Goal: Information Seeking & Learning: Learn about a topic

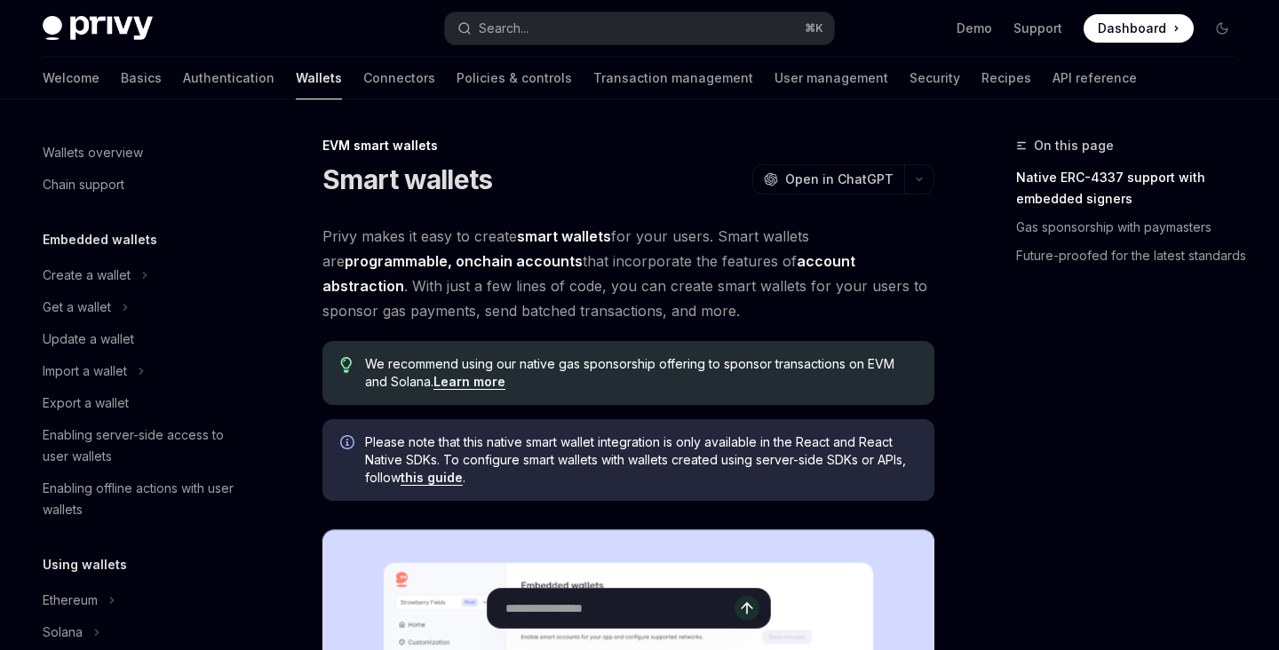
type textarea "*"
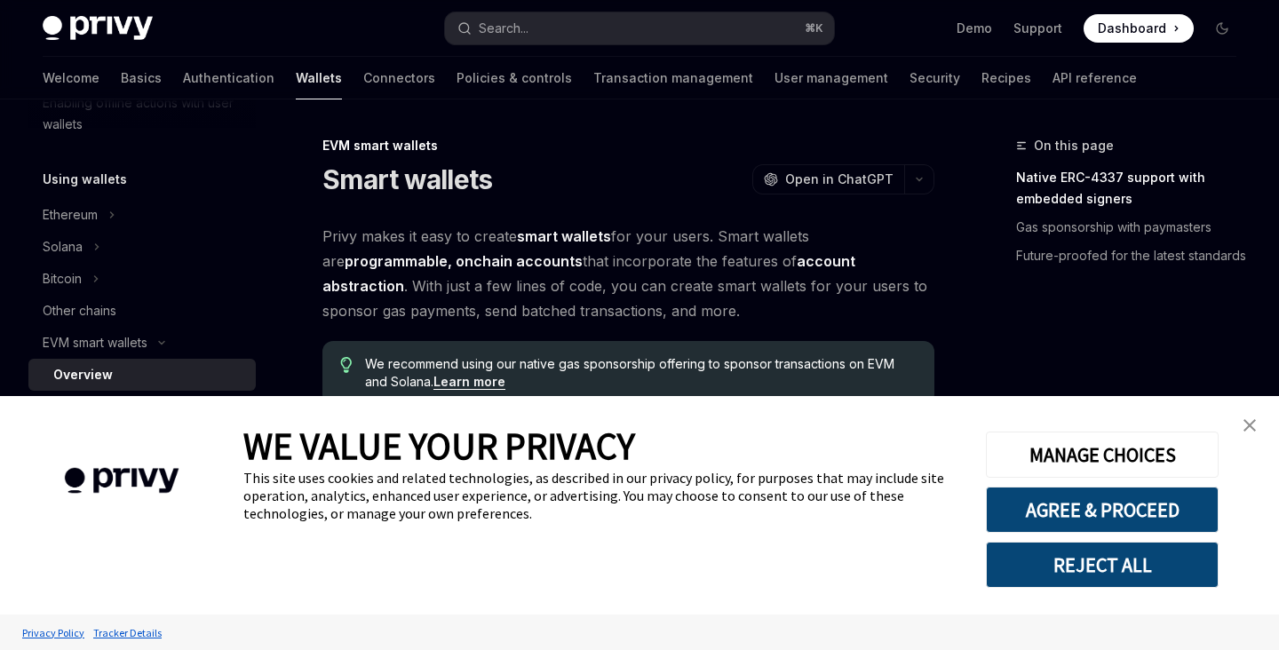
click at [1251, 422] on img "close banner" at bounding box center [1249, 425] width 12 height 12
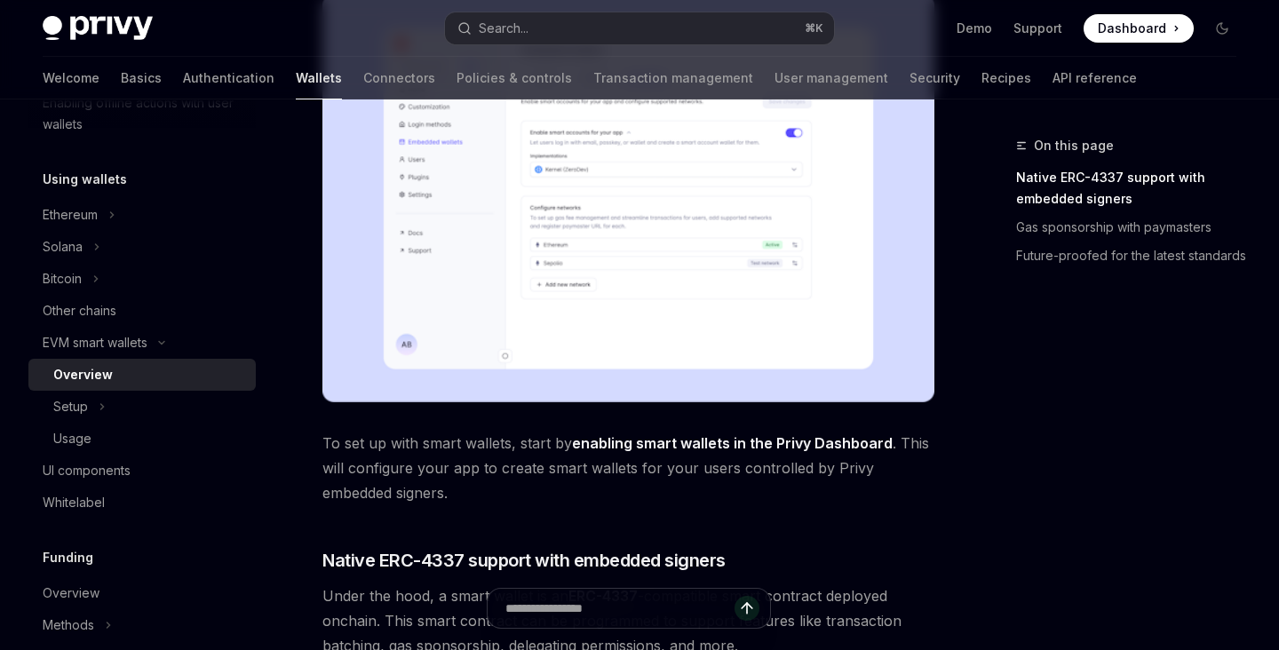
scroll to position [537, 0]
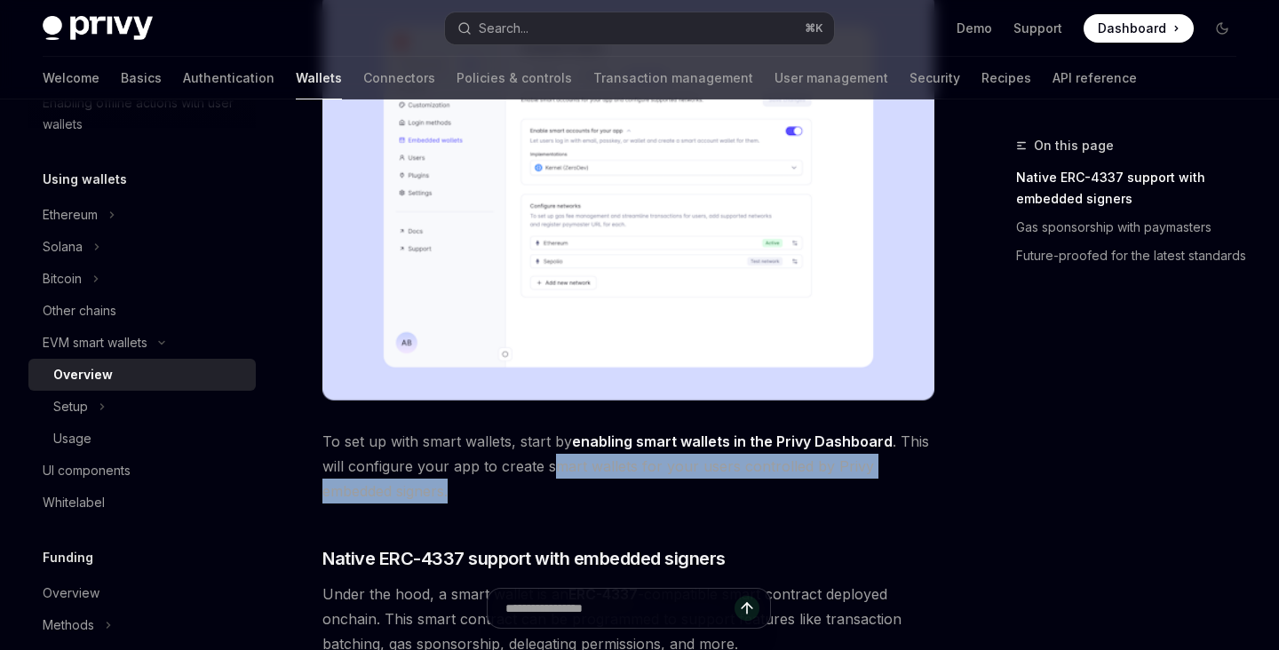
drag, startPoint x: 557, startPoint y: 466, endPoint x: 565, endPoint y: 482, distance: 17.9
click at [565, 483] on span "To set up with smart wallets, start by enabling smart wallets in the Privy Dash…" at bounding box center [628, 466] width 612 height 75
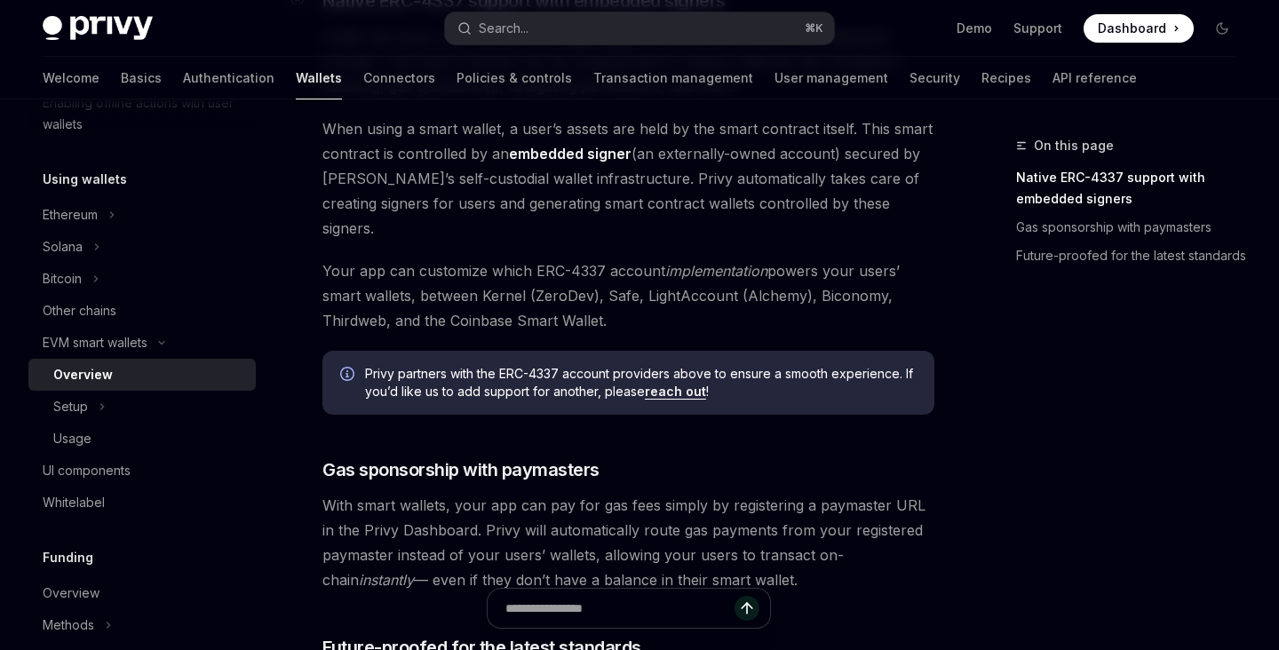
scroll to position [1097, 0]
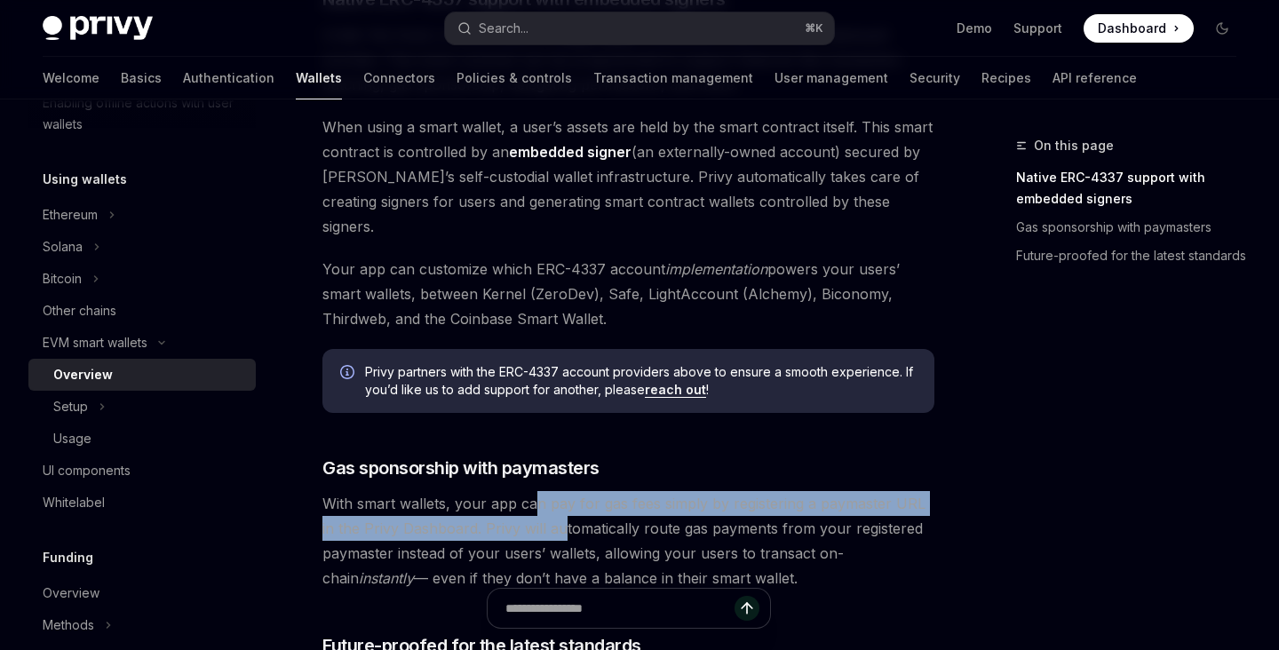
drag, startPoint x: 534, startPoint y: 482, endPoint x: 544, endPoint y: 496, distance: 17.1
click at [546, 500] on span "With smart wallets, your app can pay for gas fees simply by registering a payma…" at bounding box center [628, 540] width 612 height 99
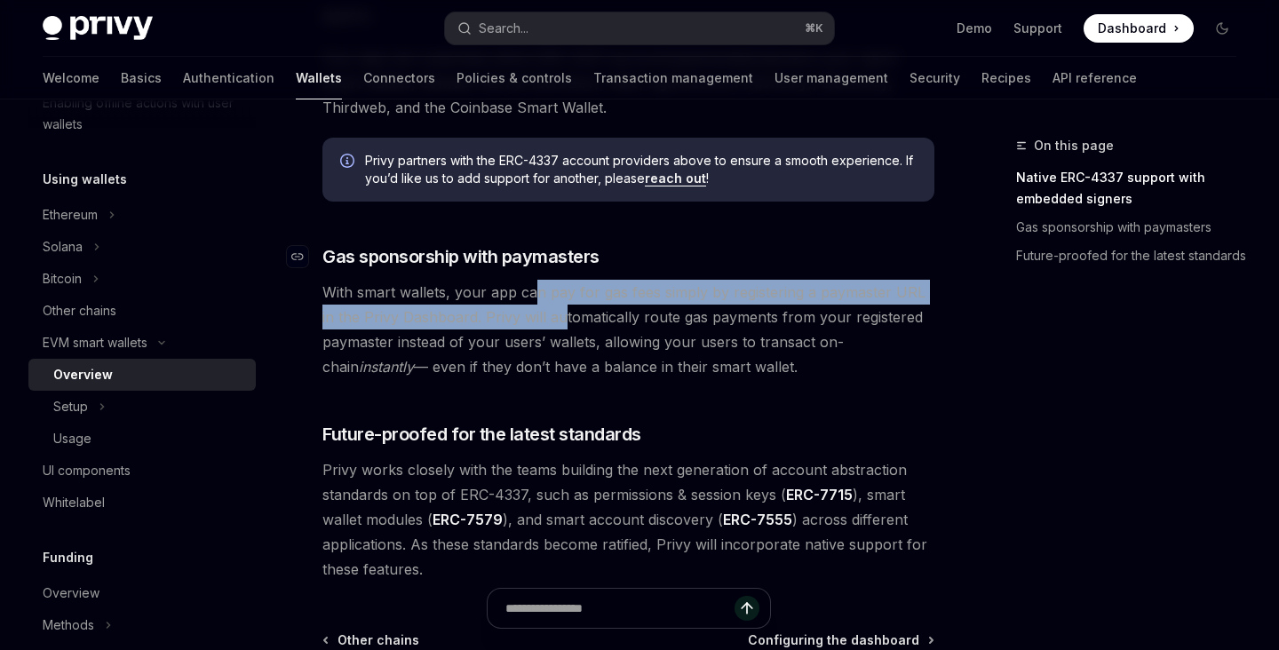
scroll to position [1309, 0]
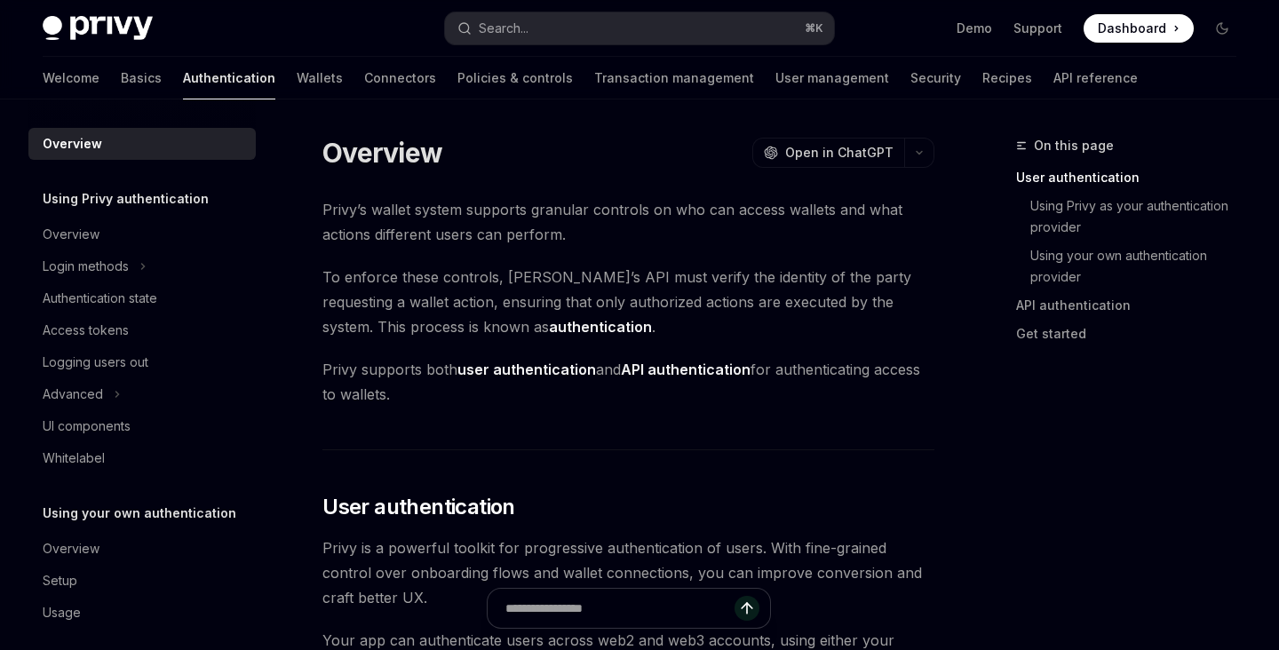
scroll to position [403, 0]
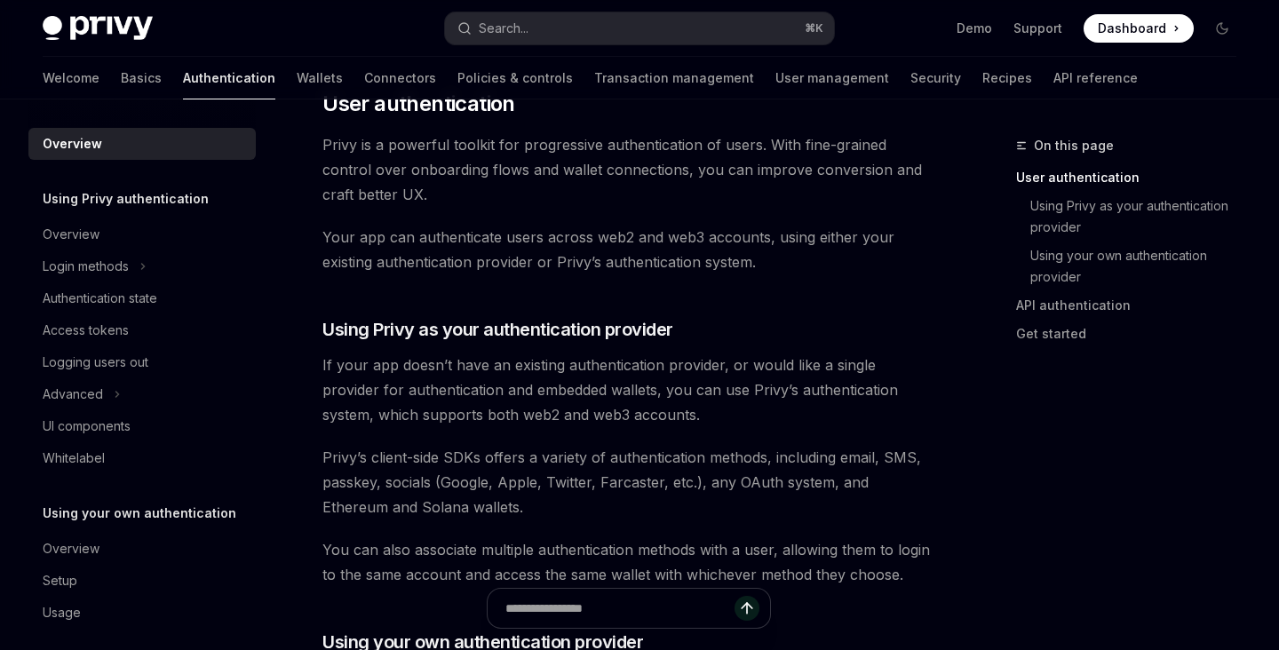
type textarea "*"
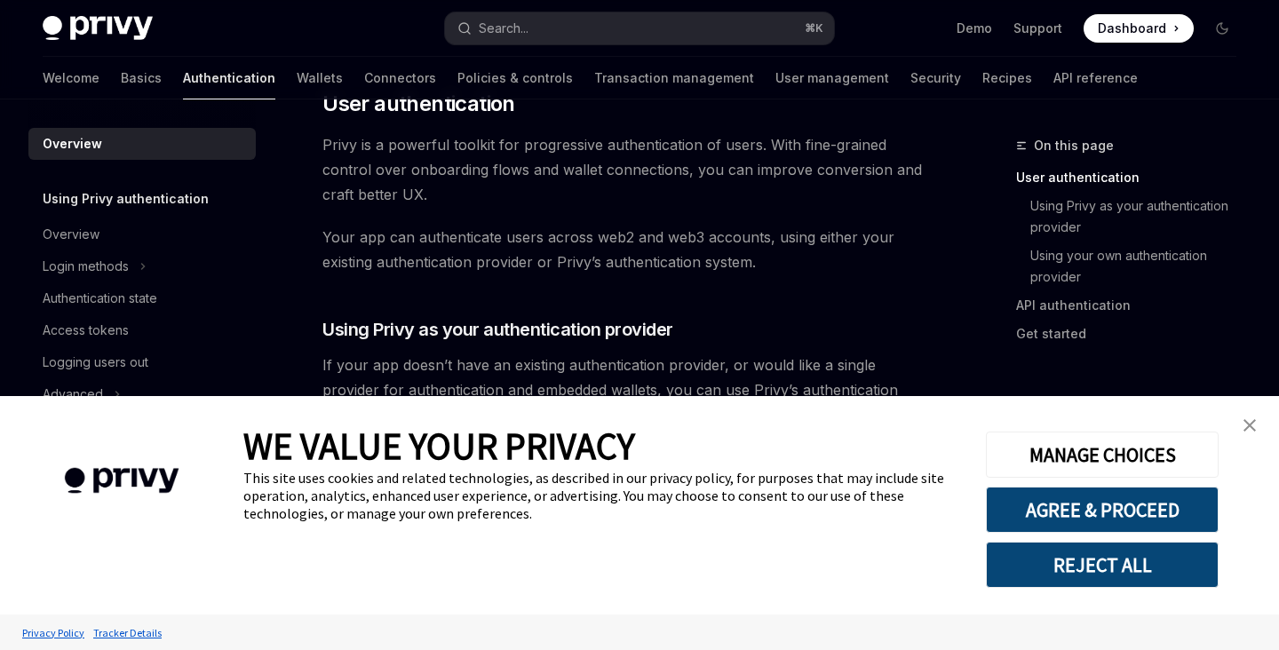
click at [1243, 420] on img "close banner" at bounding box center [1249, 425] width 12 height 12
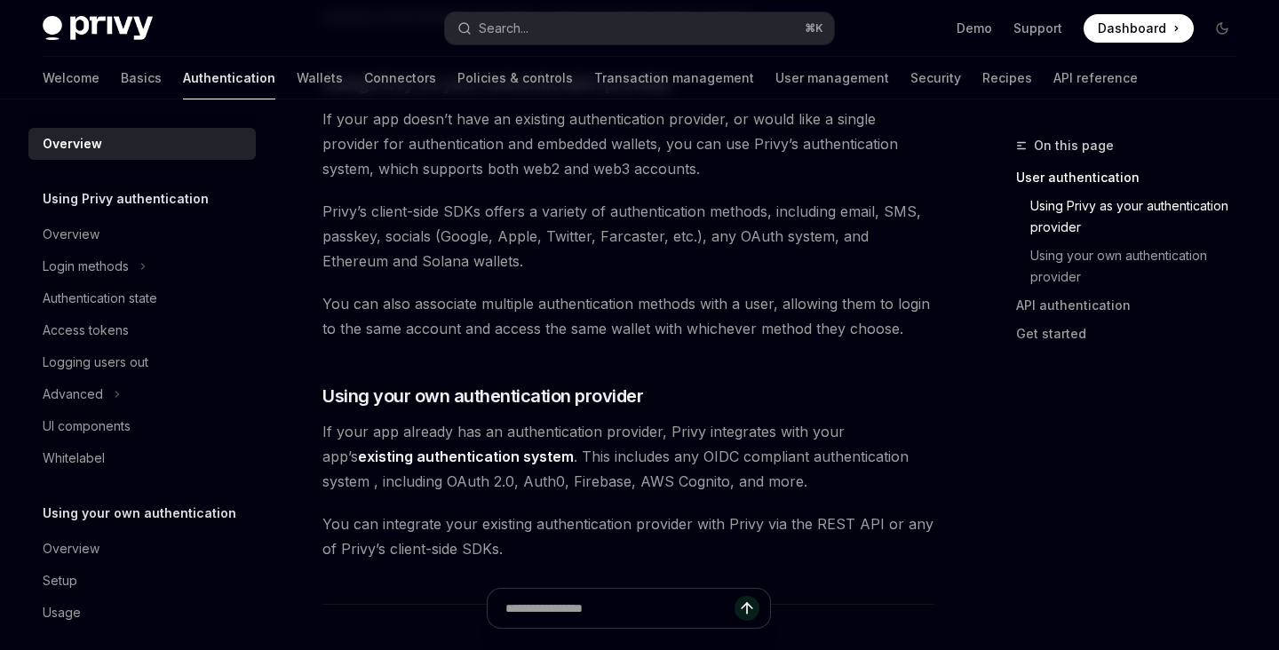
scroll to position [651, 0]
